Goal: Transaction & Acquisition: Download file/media

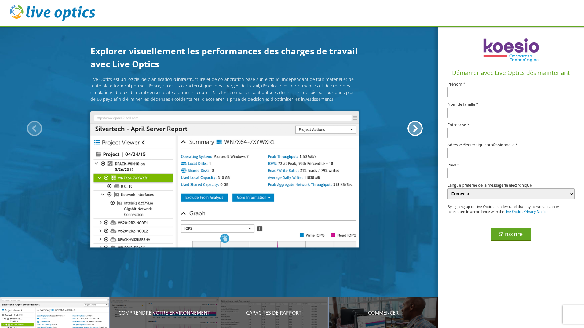
click at [402, 251] on article "Live Optics est un logiciel de planification d'infrastructure et de collaborati…" at bounding box center [224, 180] width 449 height 217
click at [483, 94] on input "text" at bounding box center [511, 92] width 128 height 10
type input "Geoffroy"
type input "GUEGAN"
type input "[PERSON_NAME][EMAIL_ADDRESS][DOMAIN_NAME]"
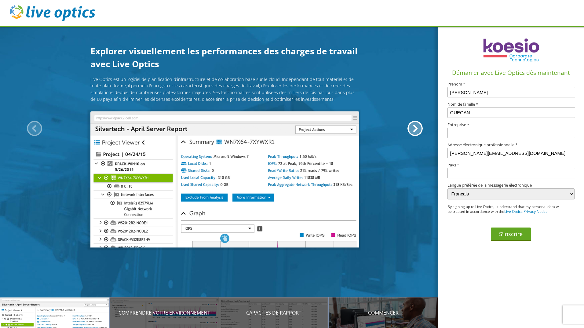
type input "France"
click at [478, 136] on input "text" at bounding box center [511, 133] width 128 height 10
type input "orep"
click at [515, 234] on button "S'inscrire" at bounding box center [510, 234] width 40 height 14
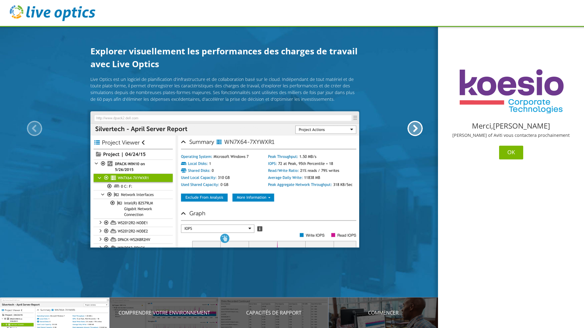
click at [515, 147] on button "OK" at bounding box center [511, 153] width 24 height 14
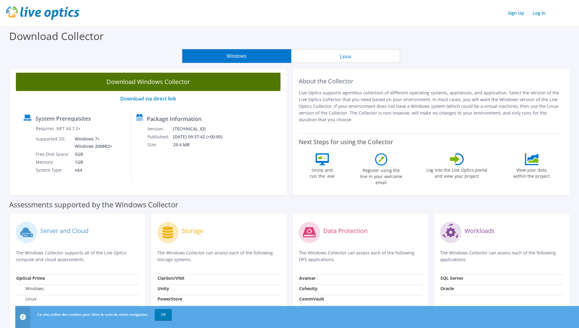
click at [156, 83] on link "Download Windows Collector" at bounding box center [148, 82] width 265 height 18
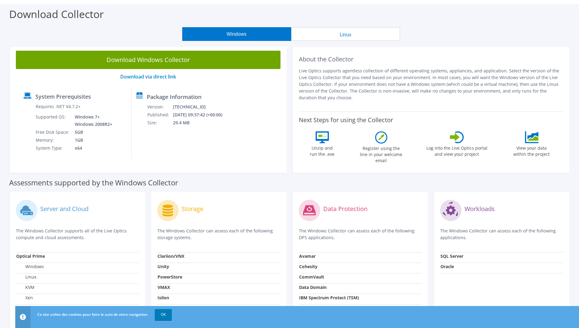
scroll to position [31, 0]
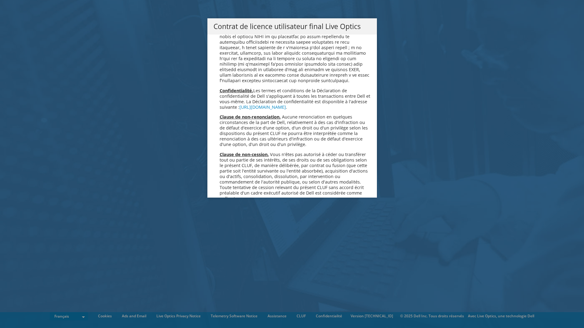
scroll to position [2698, 0]
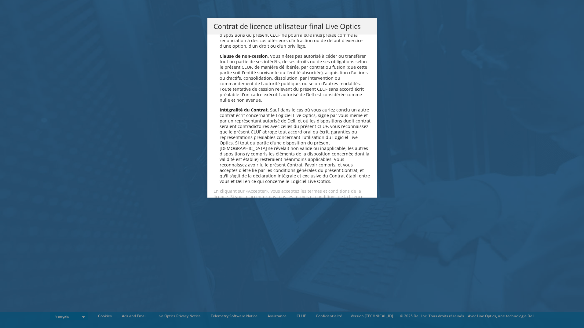
click at [236, 211] on link "Accepter" at bounding box center [231, 218] width 36 height 15
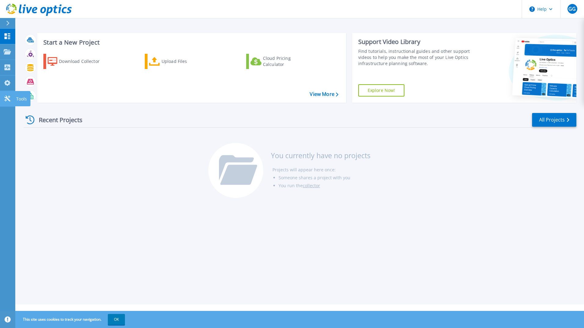
drag, startPoint x: 20, startPoint y: 97, endPoint x: 38, endPoint y: 103, distance: 18.9
click at [20, 97] on p "Tools" at bounding box center [21, 99] width 11 height 16
